Goal: Task Accomplishment & Management: Manage account settings

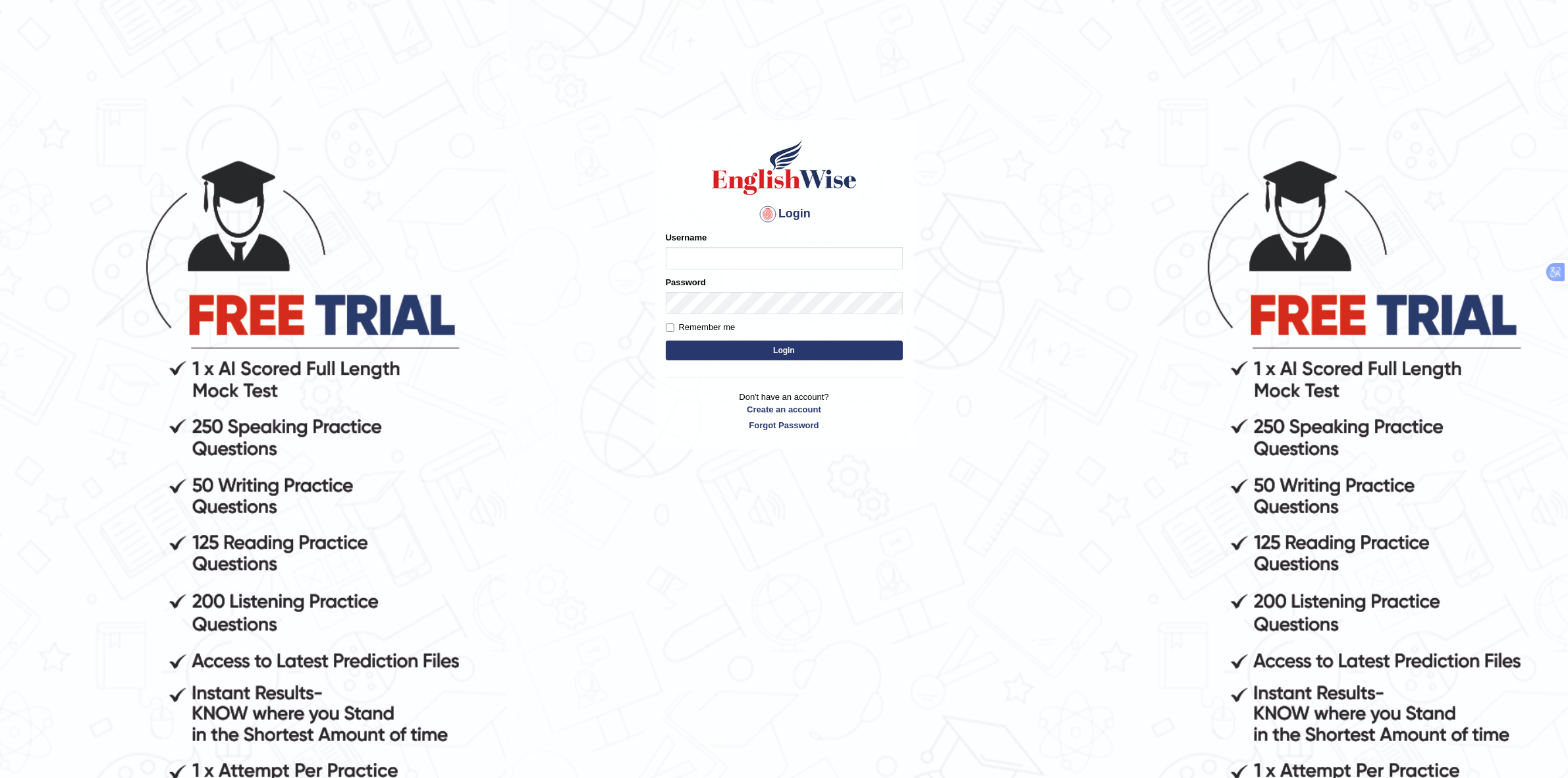
type input "Rakeshtharrai"
click at [777, 349] on button "Login" at bounding box center [784, 350] width 237 height 20
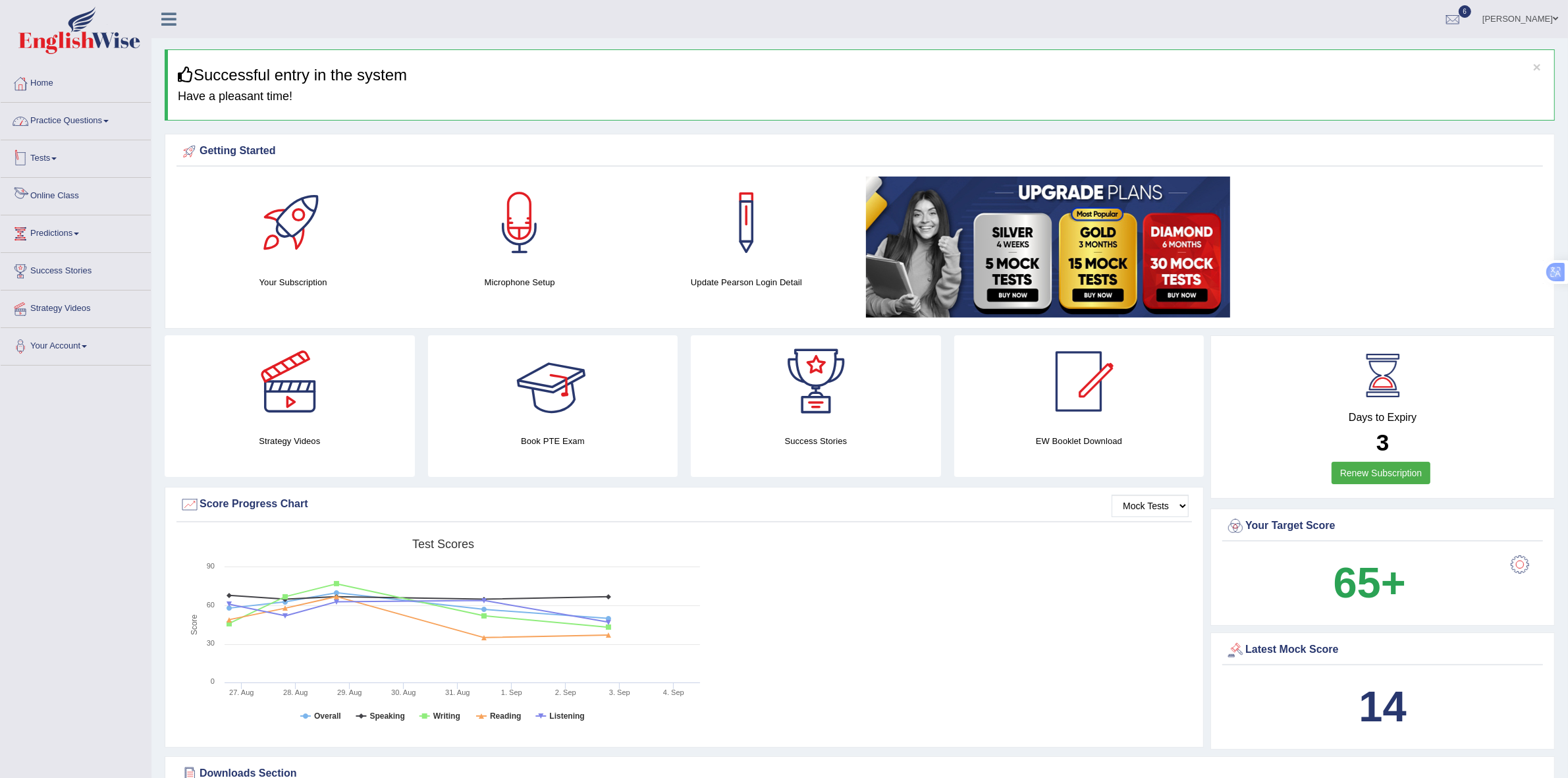
click at [60, 126] on link "Practice Questions" at bounding box center [75, 119] width 150 height 33
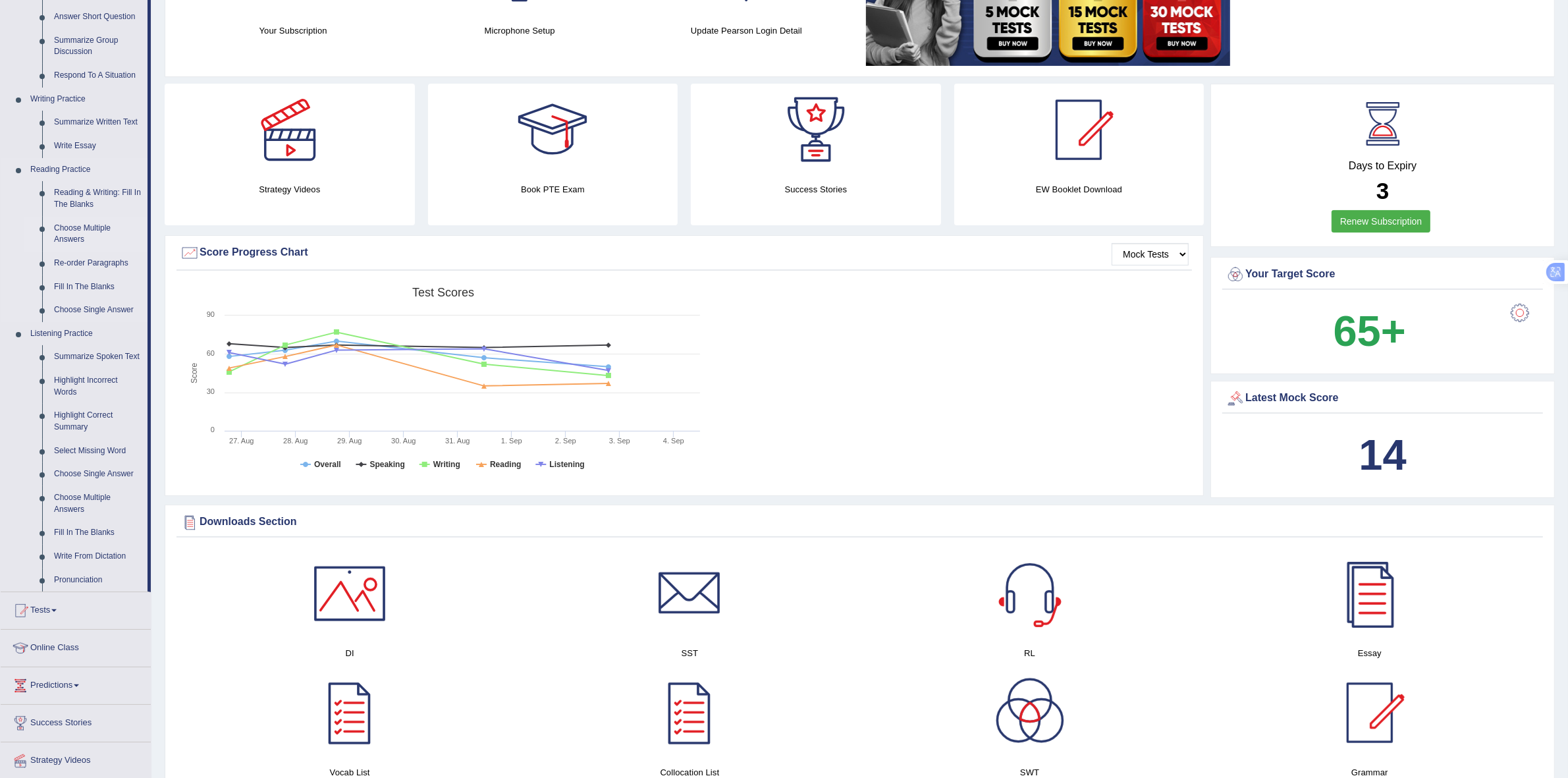
scroll to position [274, 0]
